Goal: Entertainment & Leisure: Consume media (video, audio)

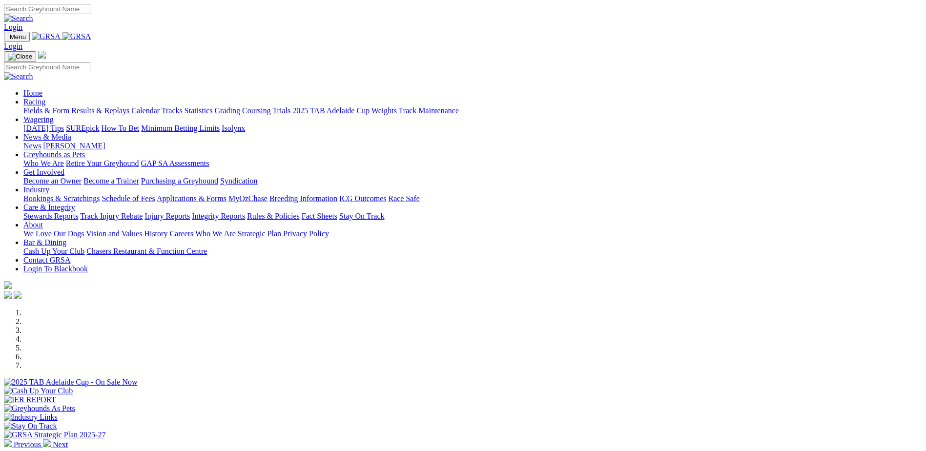
scroll to position [195, 0]
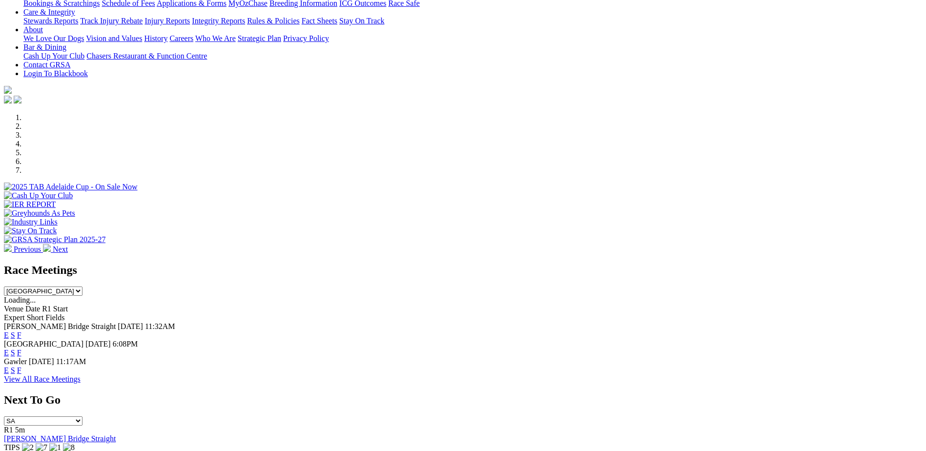
click at [21, 349] on link "F" at bounding box center [19, 353] width 4 height 8
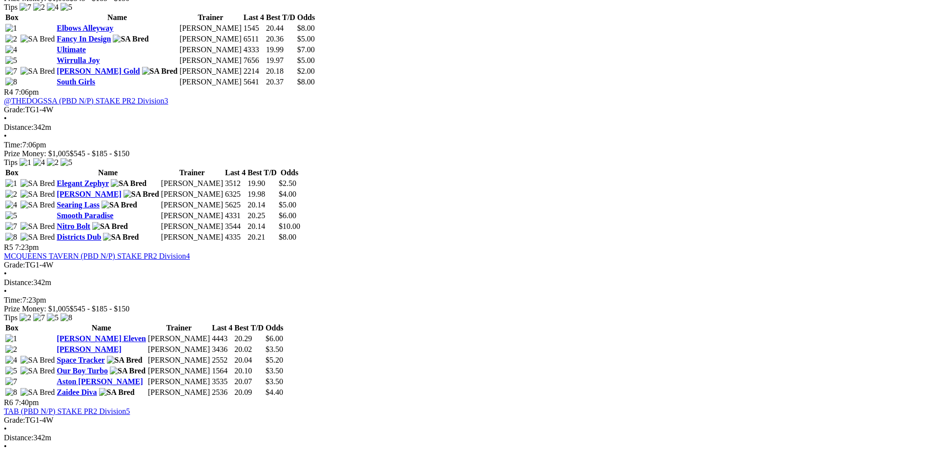
scroll to position [879, 0]
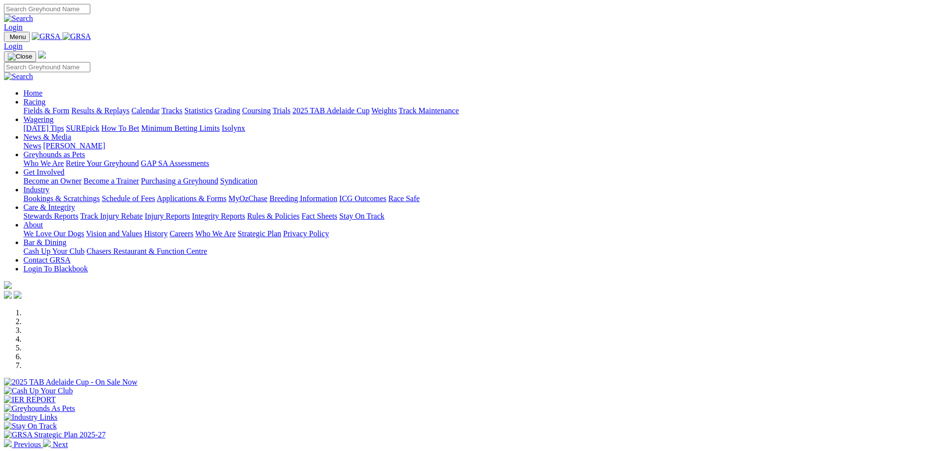
scroll to position [757, 0]
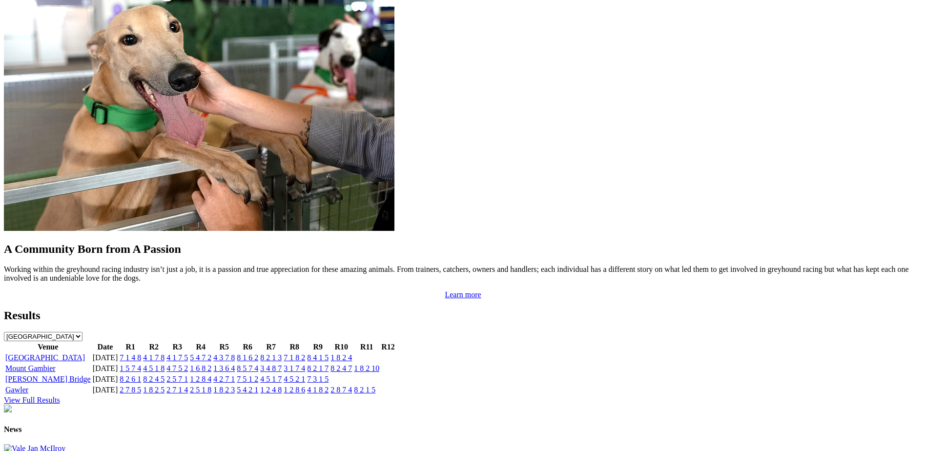
click at [85, 354] on link "[GEOGRAPHIC_DATA]" at bounding box center [45, 358] width 80 height 8
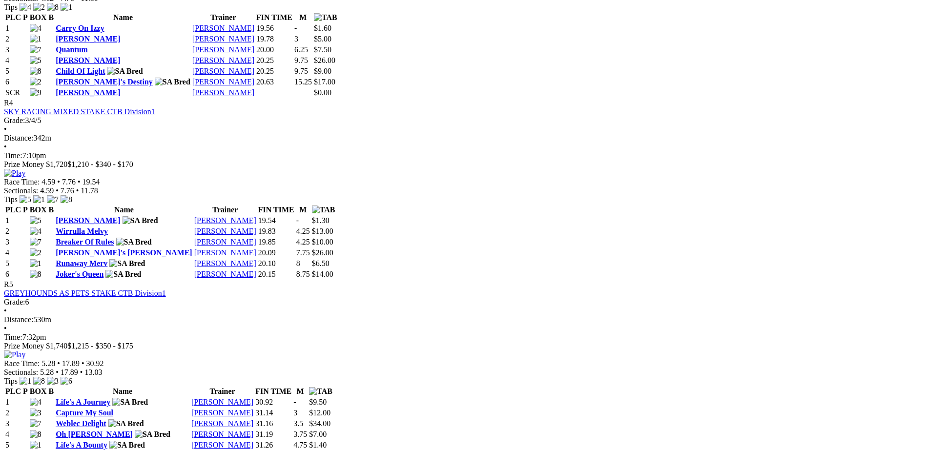
scroll to position [989, 0]
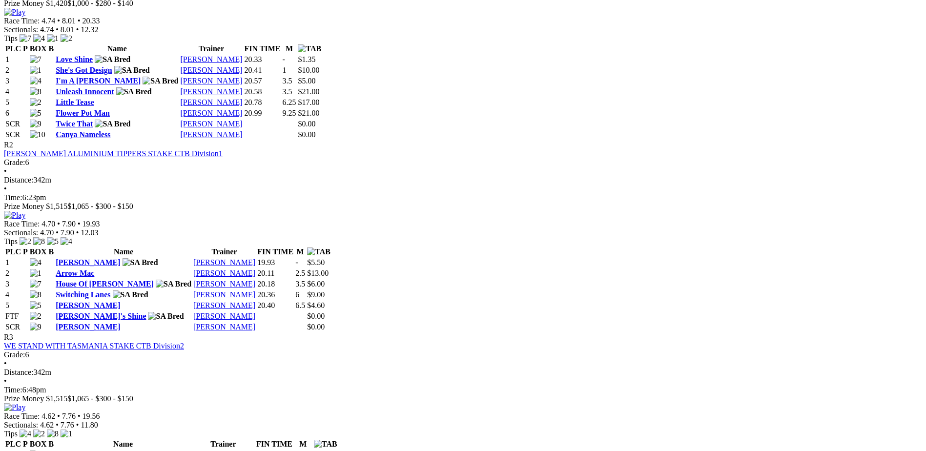
scroll to position [525, 0]
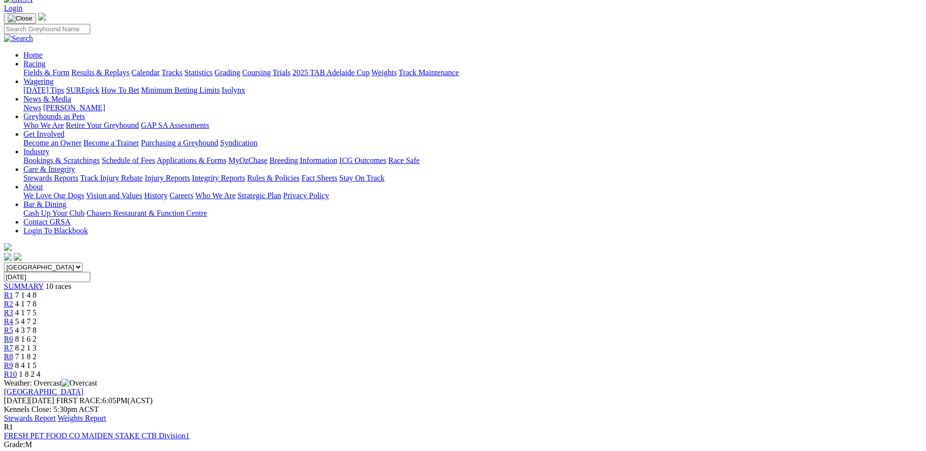
scroll to position [85, 0]
